Goal: Information Seeking & Learning: Learn about a topic

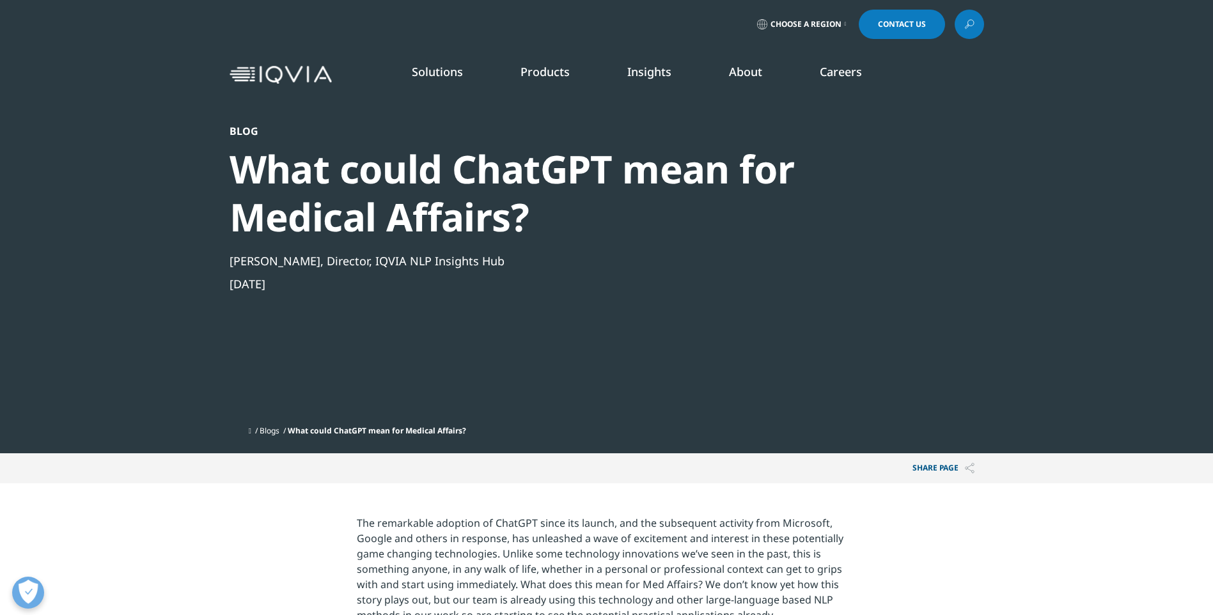
click at [105, 215] on link "DISCOVER INSIGHTS" at bounding box center [180, 219] width 252 height 11
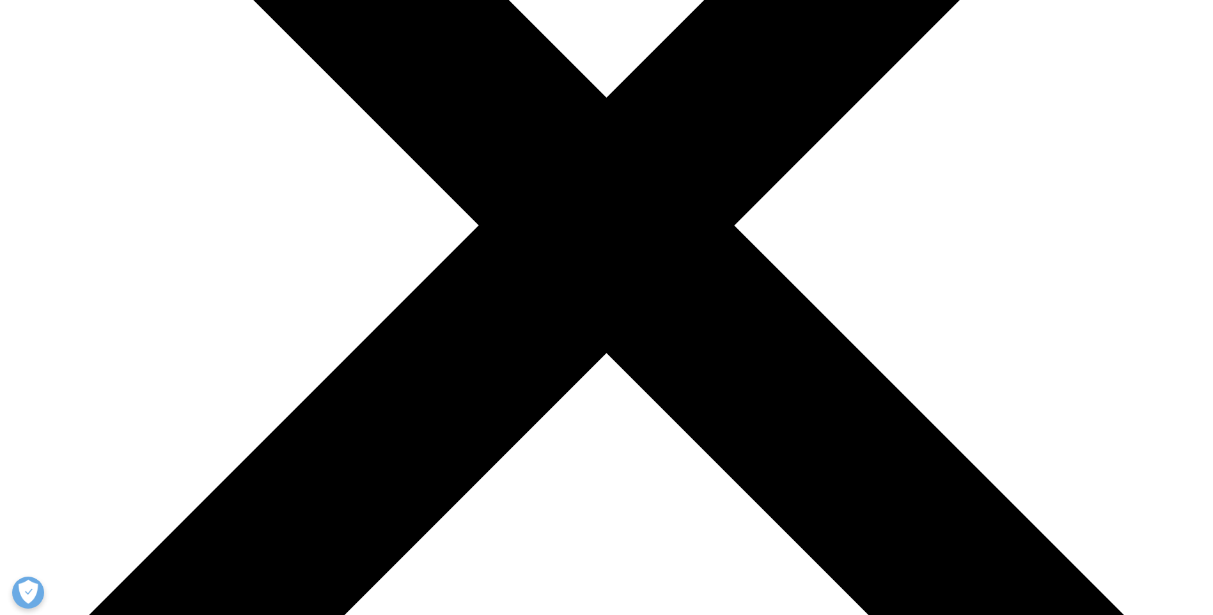
scroll to position [267, 0]
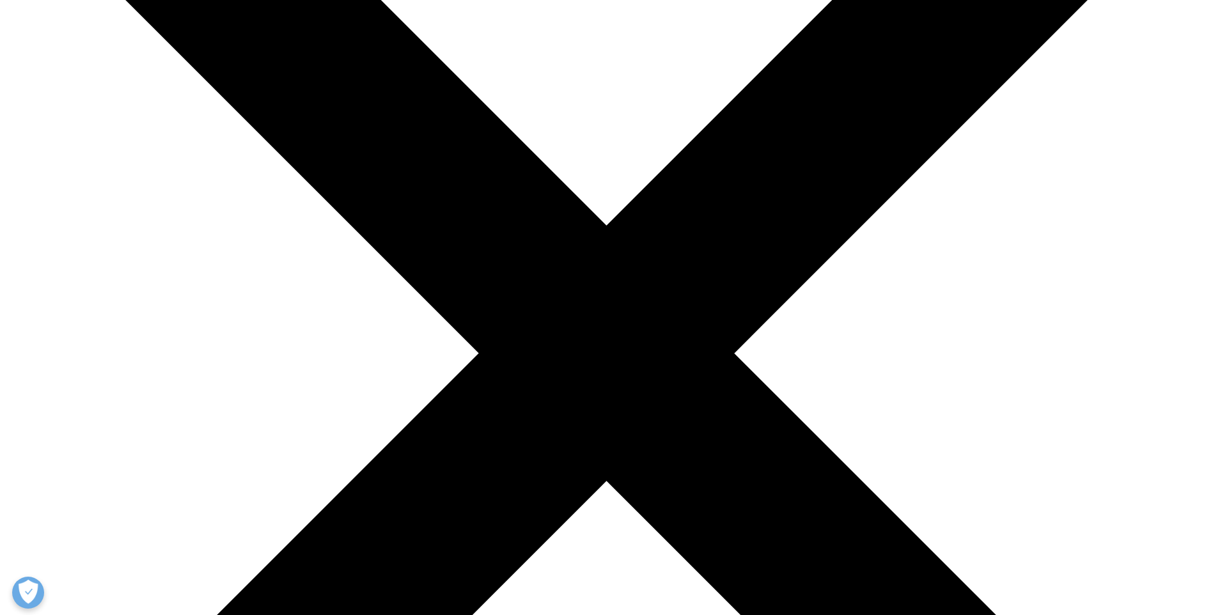
type input "linguamatics"
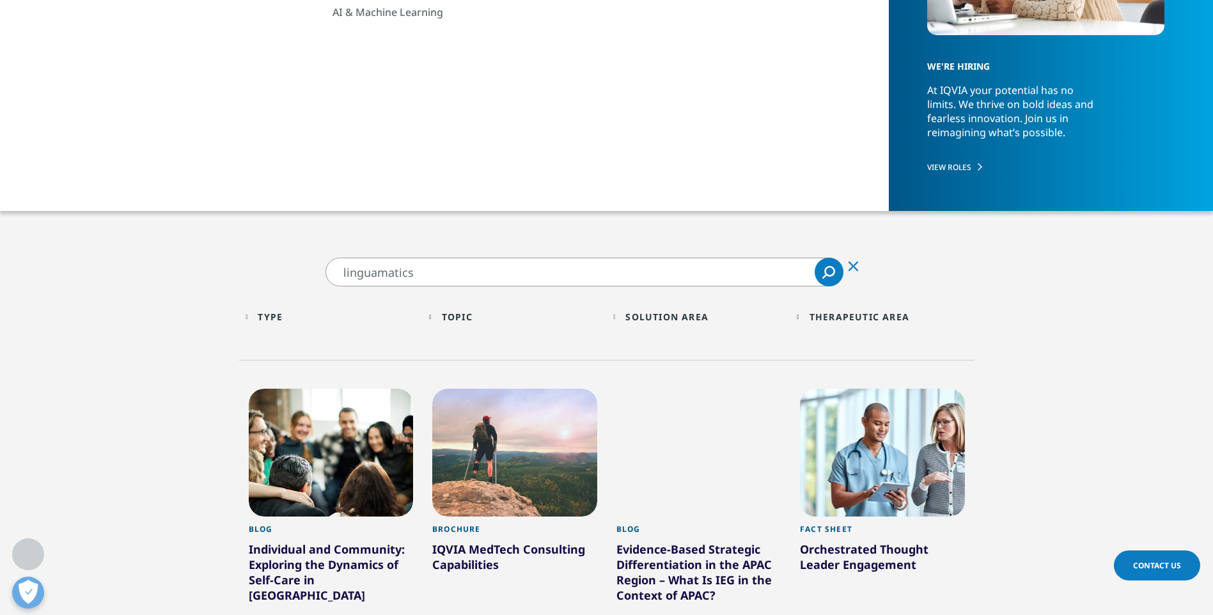
click at [827, 272] on icon "Search" at bounding box center [828, 272] width 13 height 13
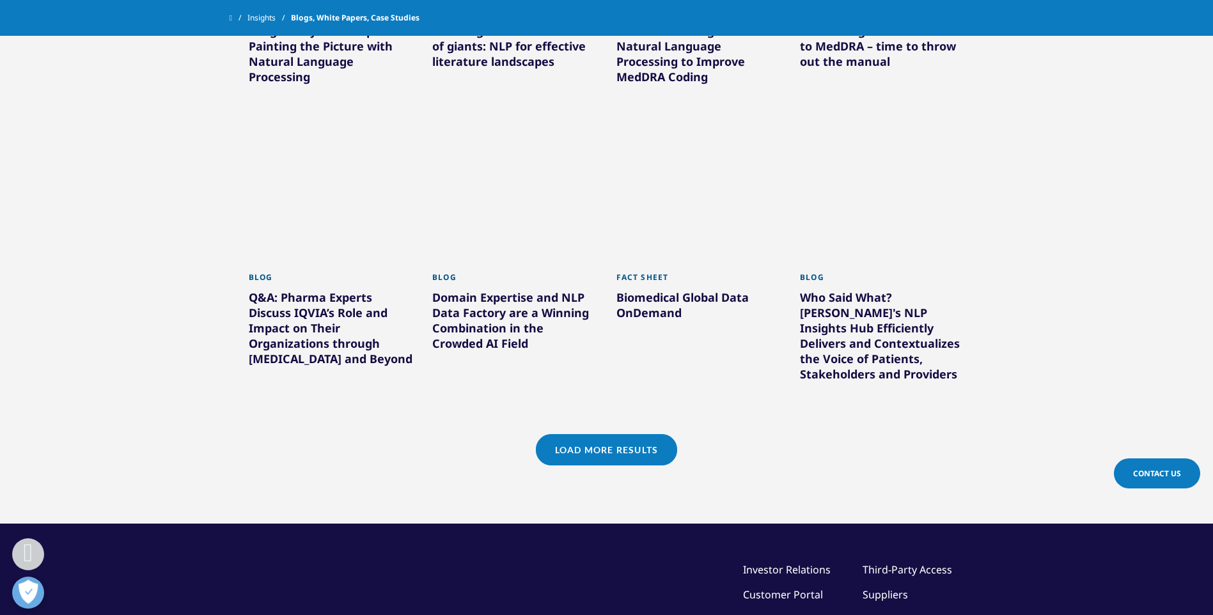
scroll to position [1034, 0]
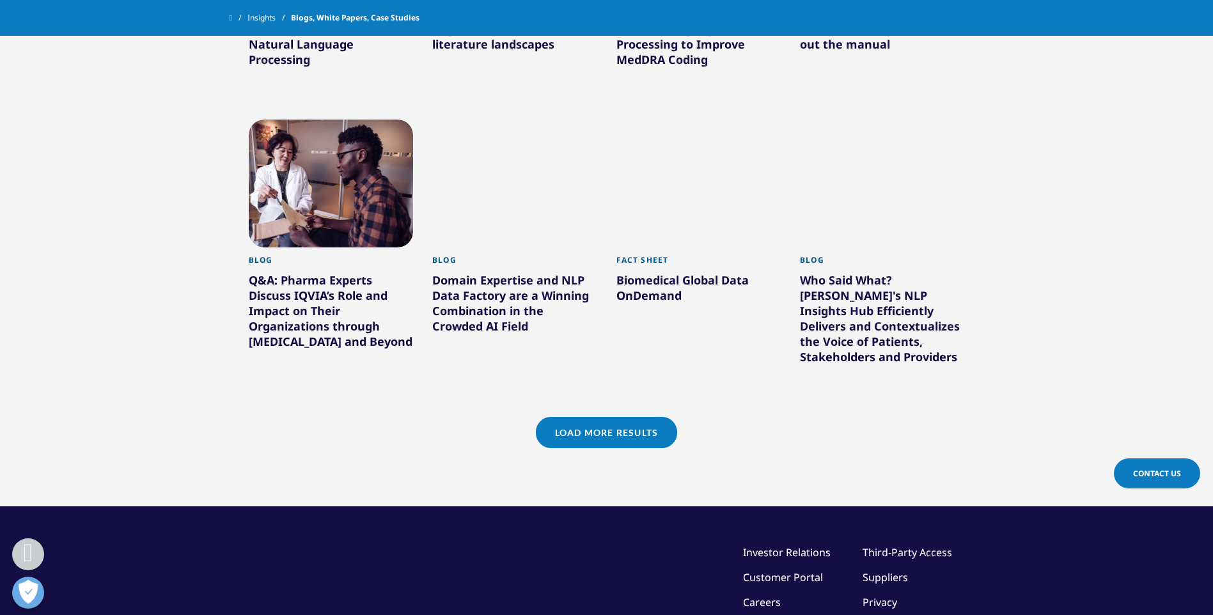
click at [623, 417] on link "Load More Results" at bounding box center [606, 432] width 141 height 31
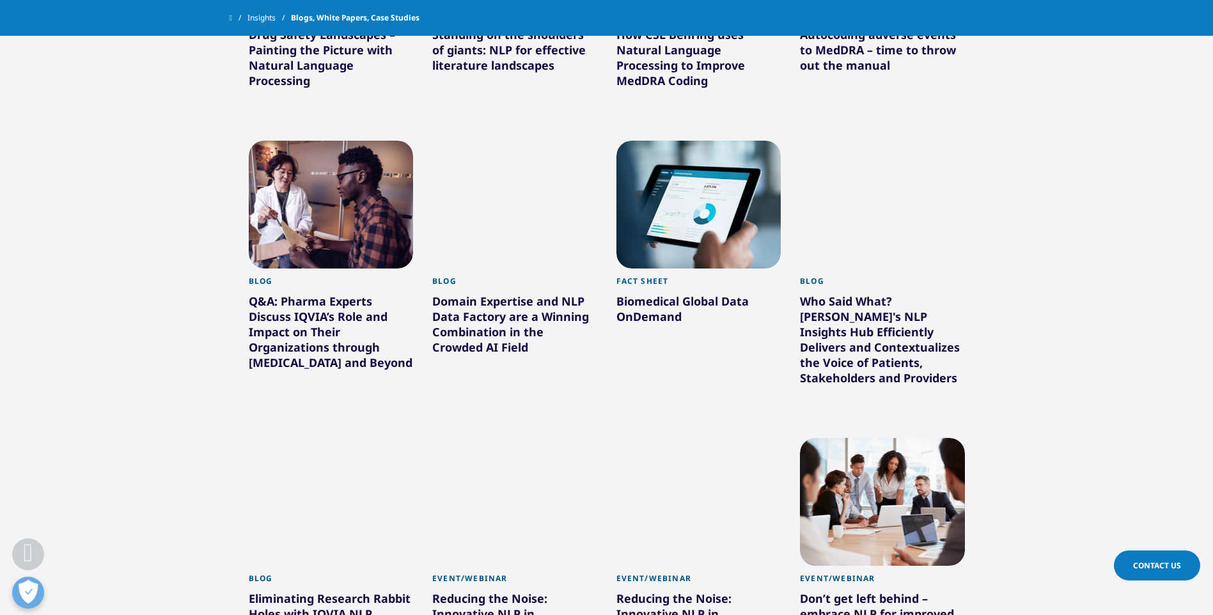
scroll to position [906, 0]
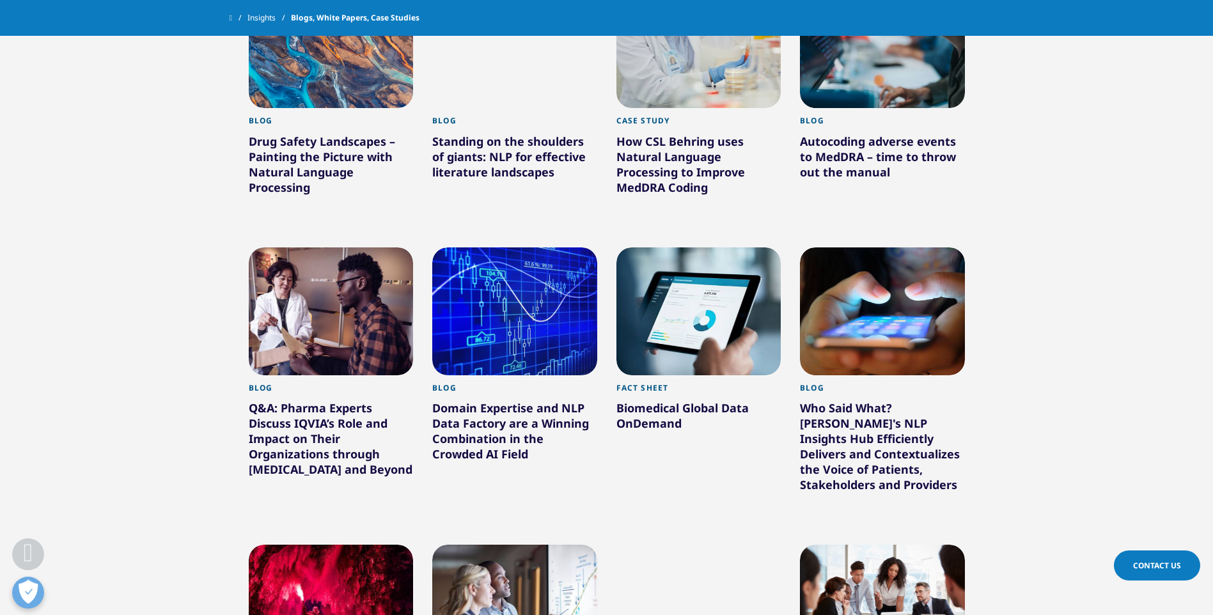
click at [298, 162] on div "Drug Safety Landscapes – Painting the Picture with Natural Language Processing" at bounding box center [331, 167] width 165 height 66
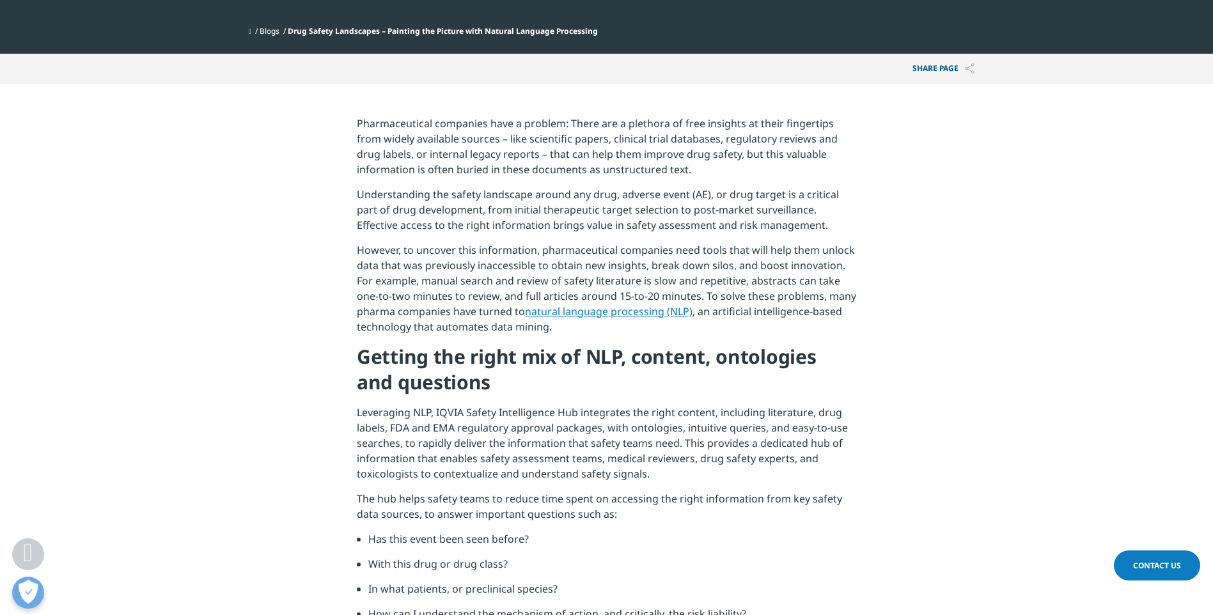
scroll to position [128, 0]
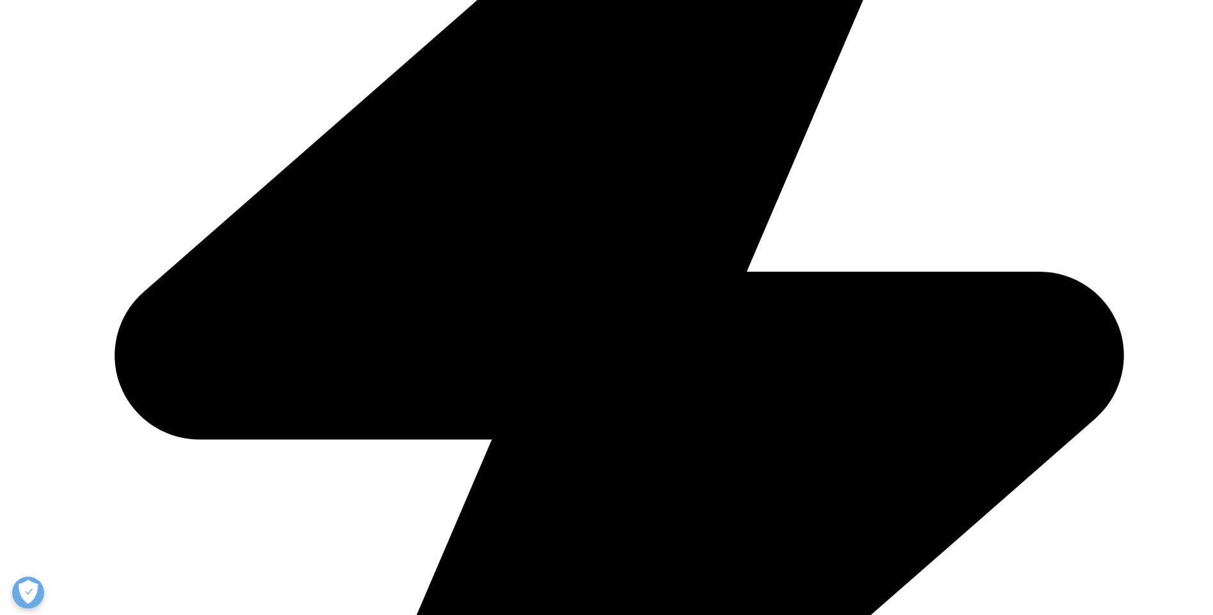
scroll to position [448, 0]
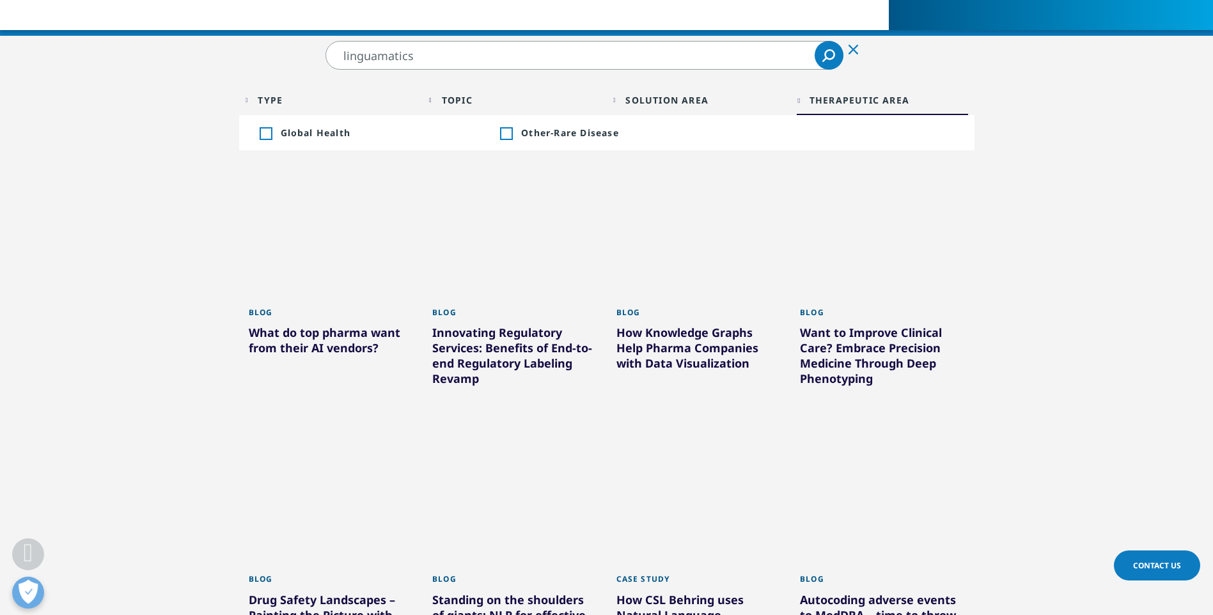
click at [802, 100] on div "Therapeutic Area Loading Clear Or/And Operator" at bounding box center [882, 100] width 171 height 30
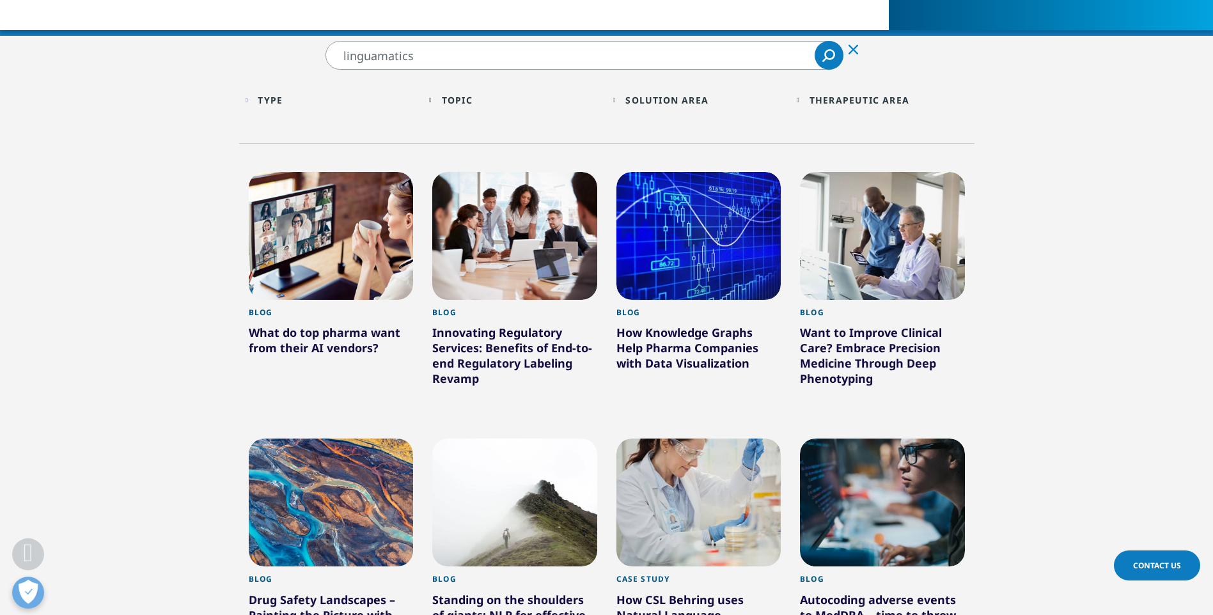
click at [802, 100] on div "Therapeutic Area Loading Clear Or/And Operator" at bounding box center [882, 100] width 171 height 30
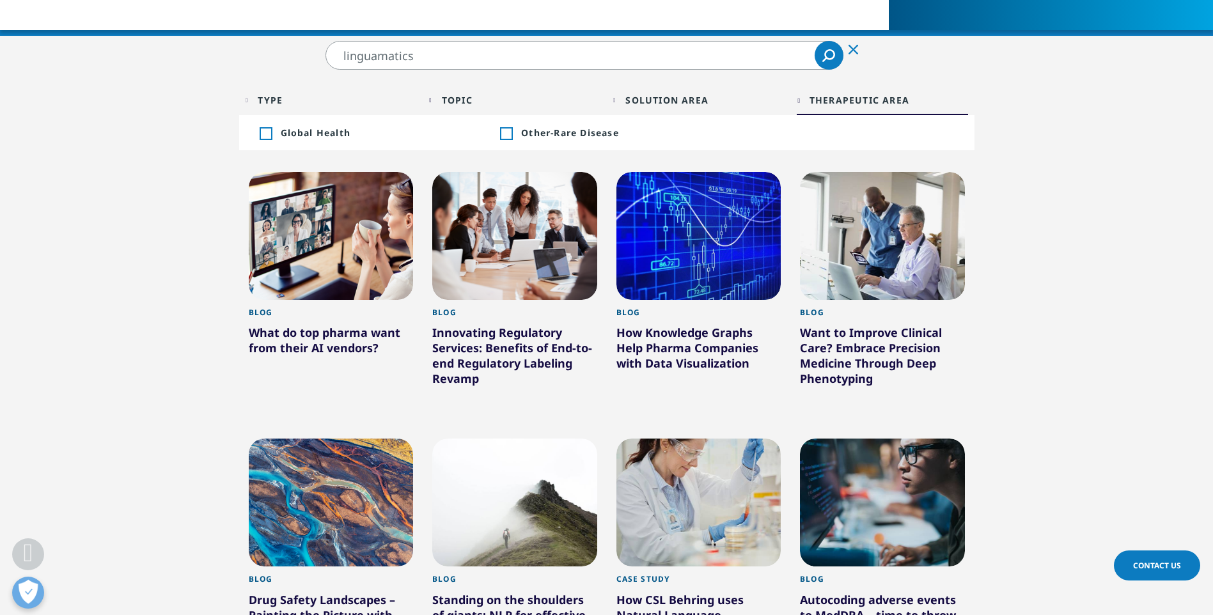
click at [802, 100] on div "Therapeutic Area Loading Clear Or/And Operator" at bounding box center [882, 100] width 171 height 30
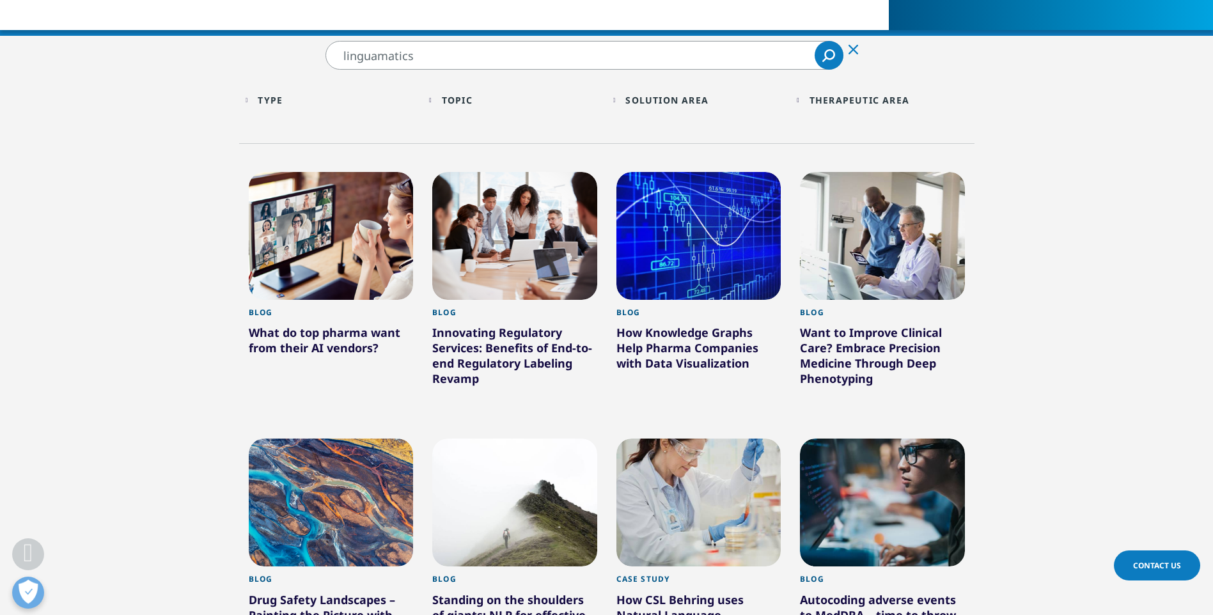
click at [429, 100] on div "Topic Loading Clear Or/And Operator" at bounding box center [514, 100] width 171 height 30
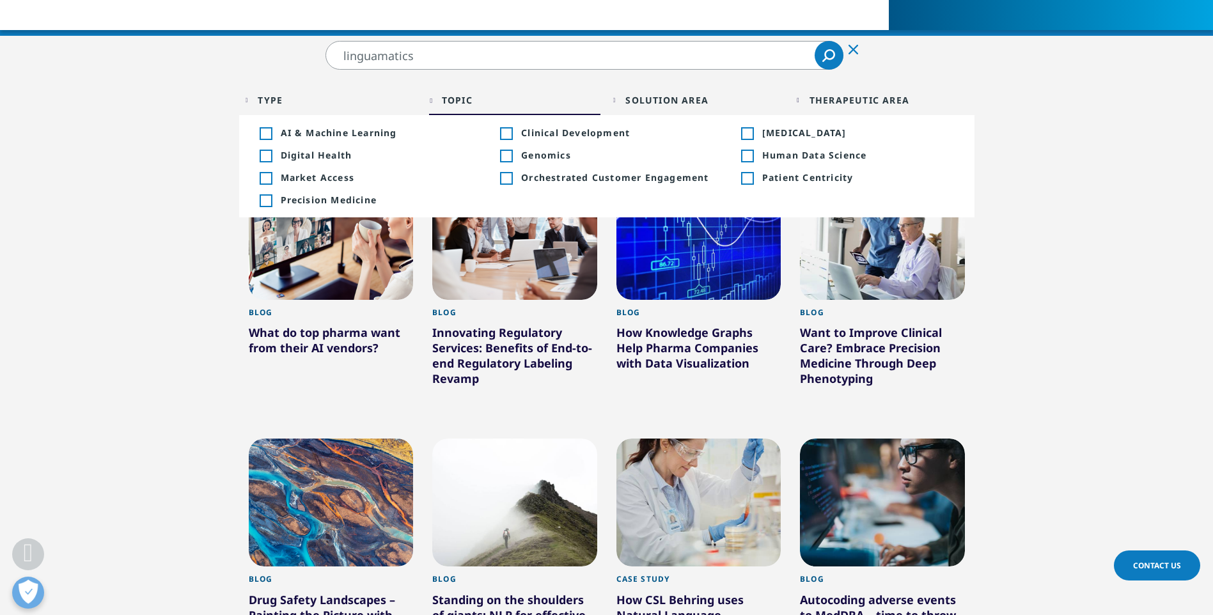
click at [251, 101] on div "Type Loading Clear Or/And Operator" at bounding box center [330, 100] width 171 height 30
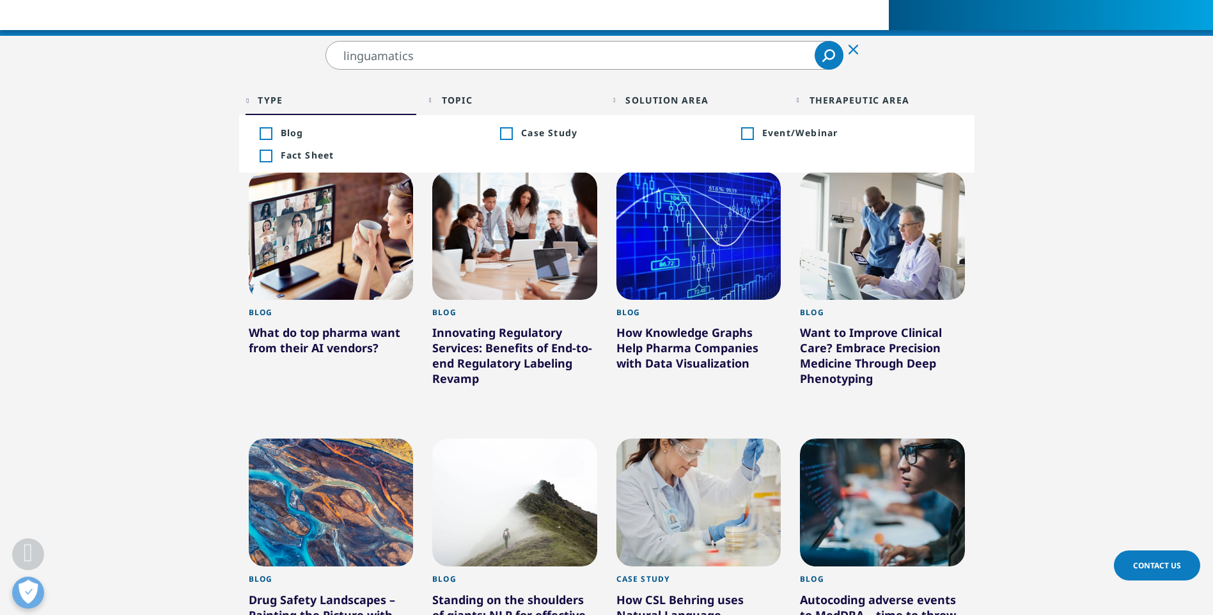
click at [251, 101] on div "Type Loading Clear Or/And Operator" at bounding box center [330, 100] width 171 height 30
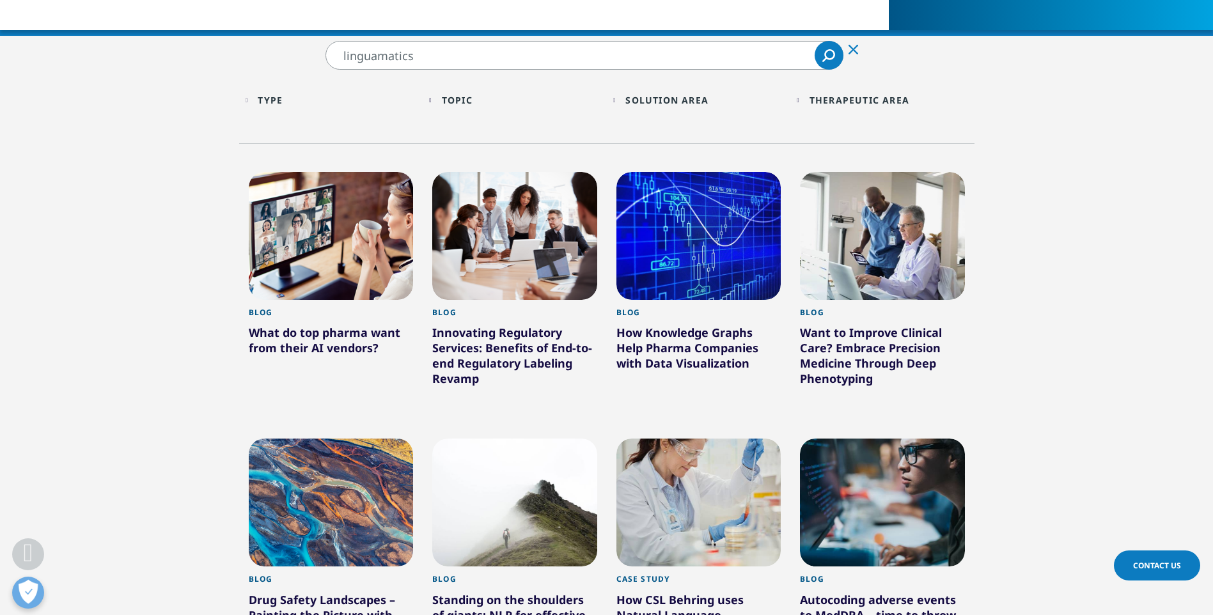
click at [251, 101] on div "Type Loading Clear Or/And Operator" at bounding box center [330, 100] width 171 height 30
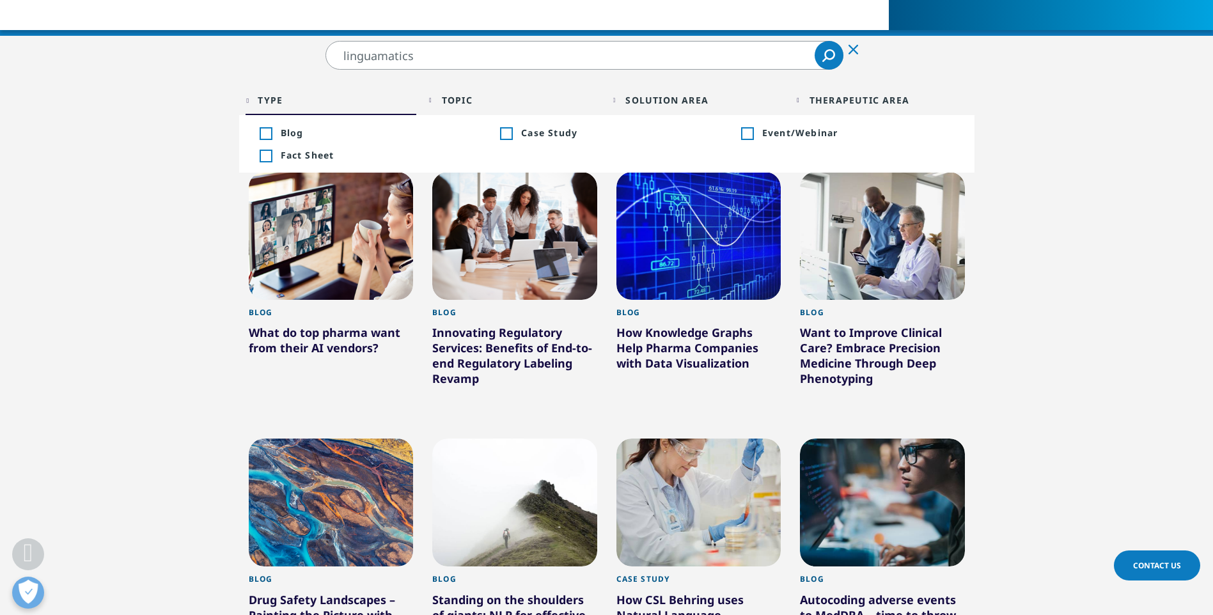
click at [251, 101] on div "Type Loading Clear Or/And Operator" at bounding box center [330, 100] width 171 height 30
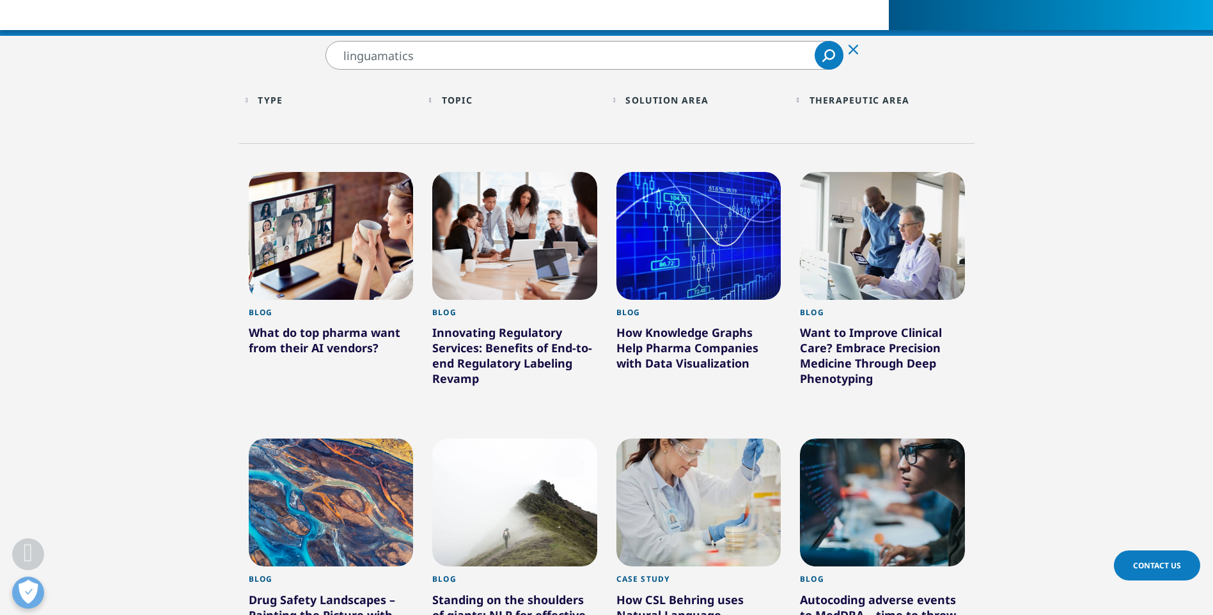
click at [342, 342] on div "What do top pharma want from their AI vendors?" at bounding box center [331, 343] width 165 height 36
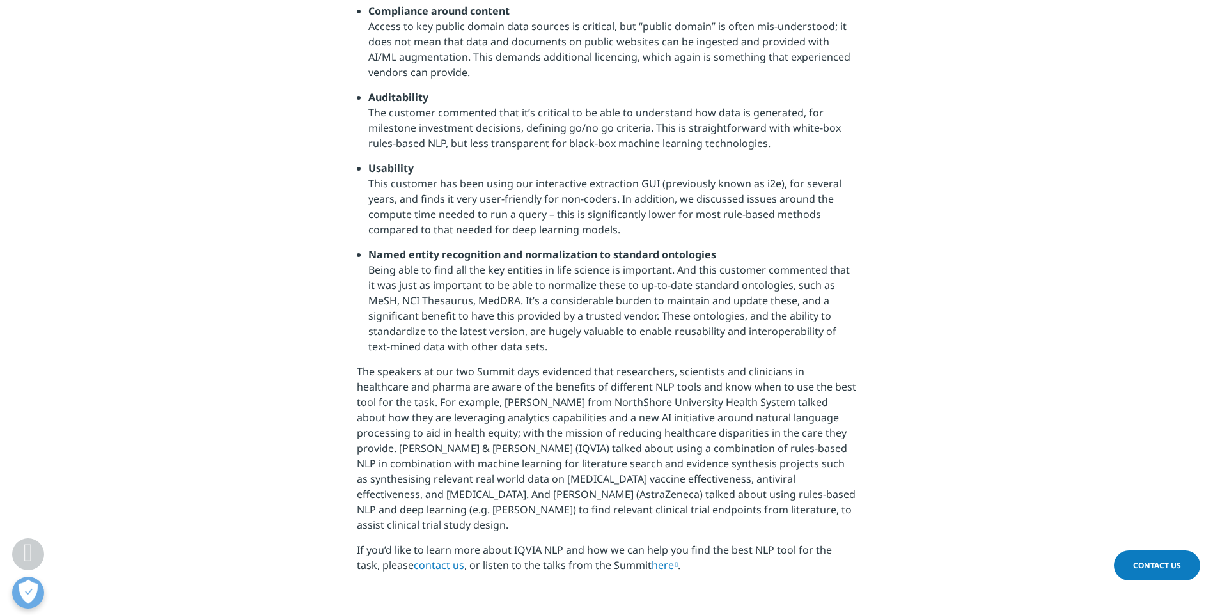
scroll to position [895, 0]
